Goal: Find contact information: Find contact information

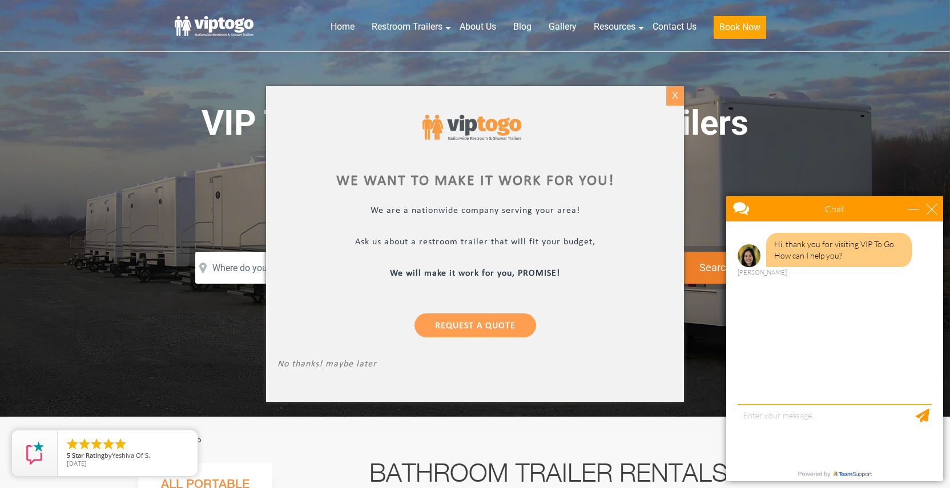
click at [673, 98] on div "X" at bounding box center [675, 95] width 18 height 19
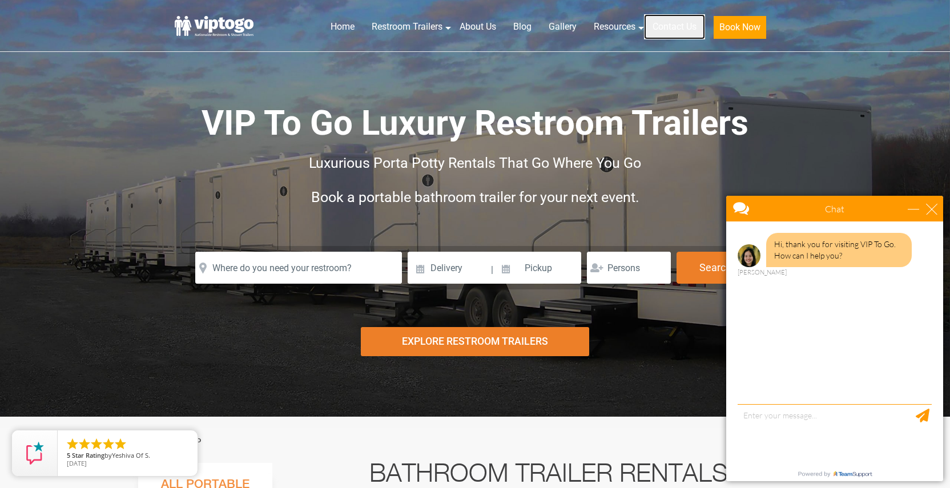
click at [678, 25] on link "Contact Us" at bounding box center [674, 26] width 61 height 25
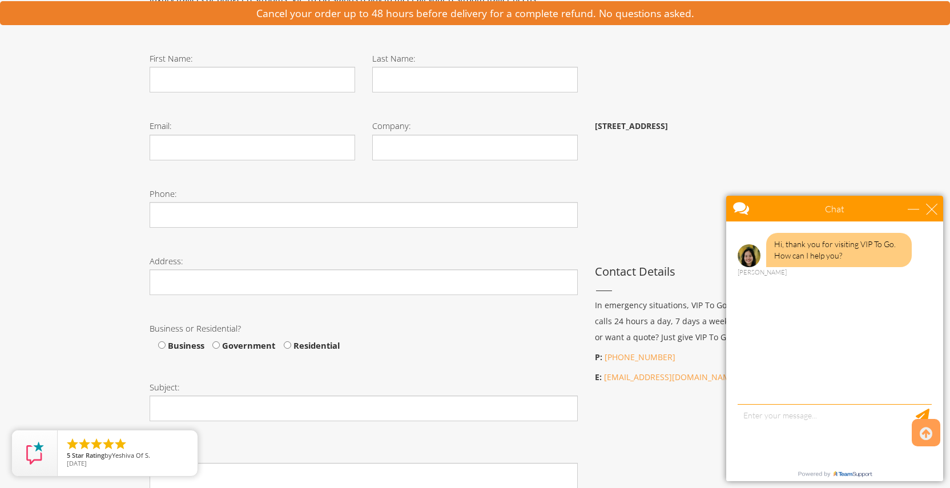
scroll to position [320, 0]
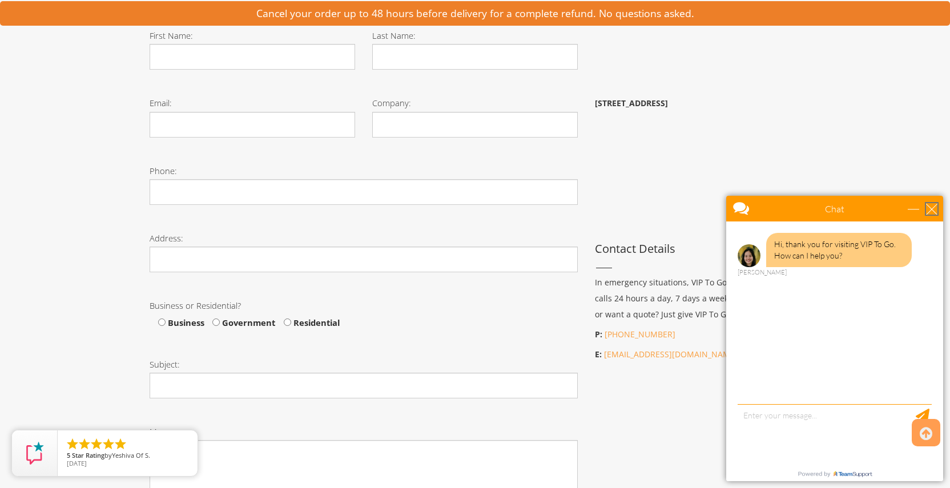
click at [929, 208] on div "close" at bounding box center [931, 208] width 11 height 11
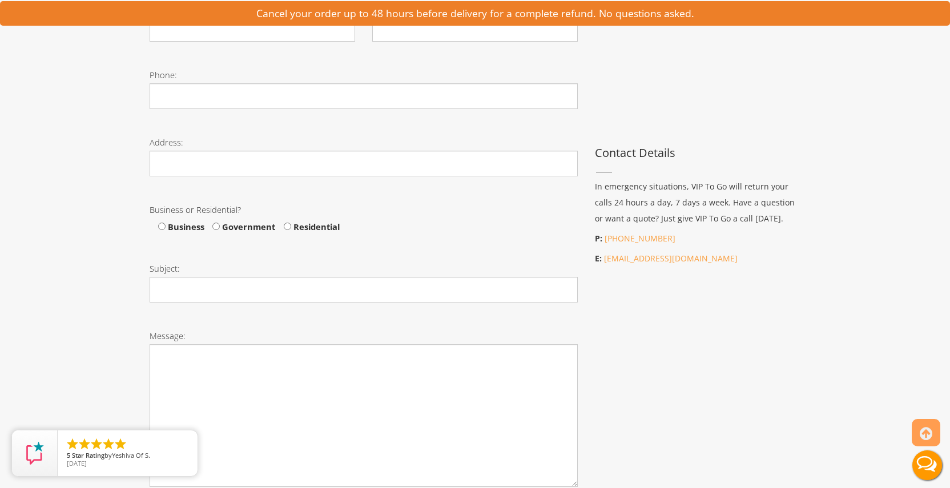
scroll to position [417, 0]
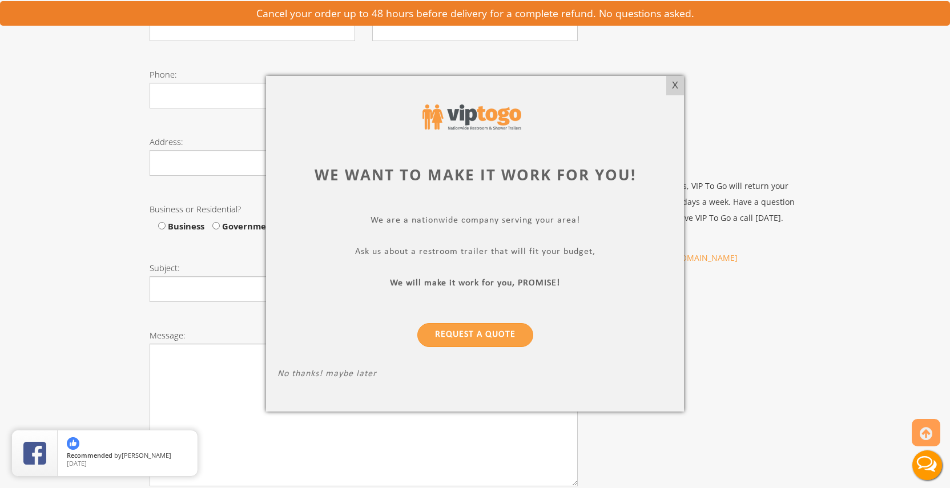
click at [824, 276] on div at bounding box center [475, 244] width 950 height 488
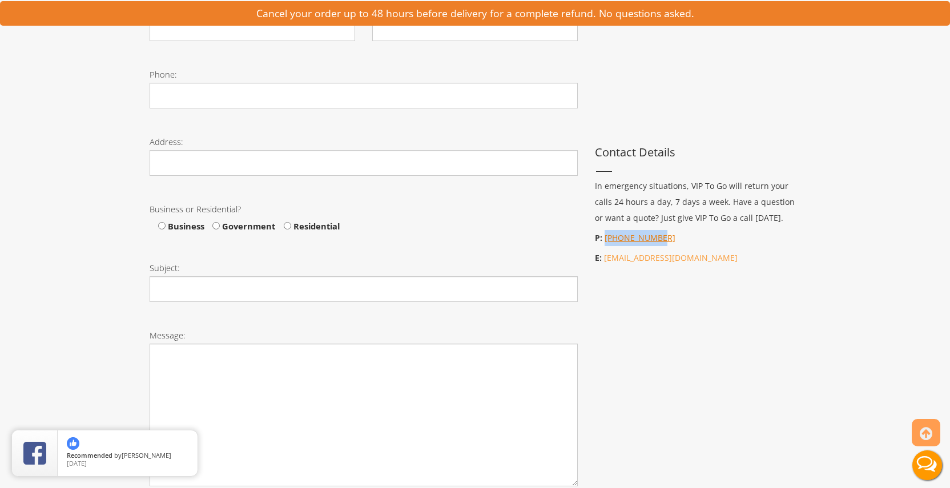
drag, startPoint x: 661, startPoint y: 242, endPoint x: 605, endPoint y: 239, distance: 56.6
click at [605, 239] on p "P: 866-780-5193" at bounding box center [698, 238] width 206 height 16
copy link "866-780-5193"
